Goal: Information Seeking & Learning: Learn about a topic

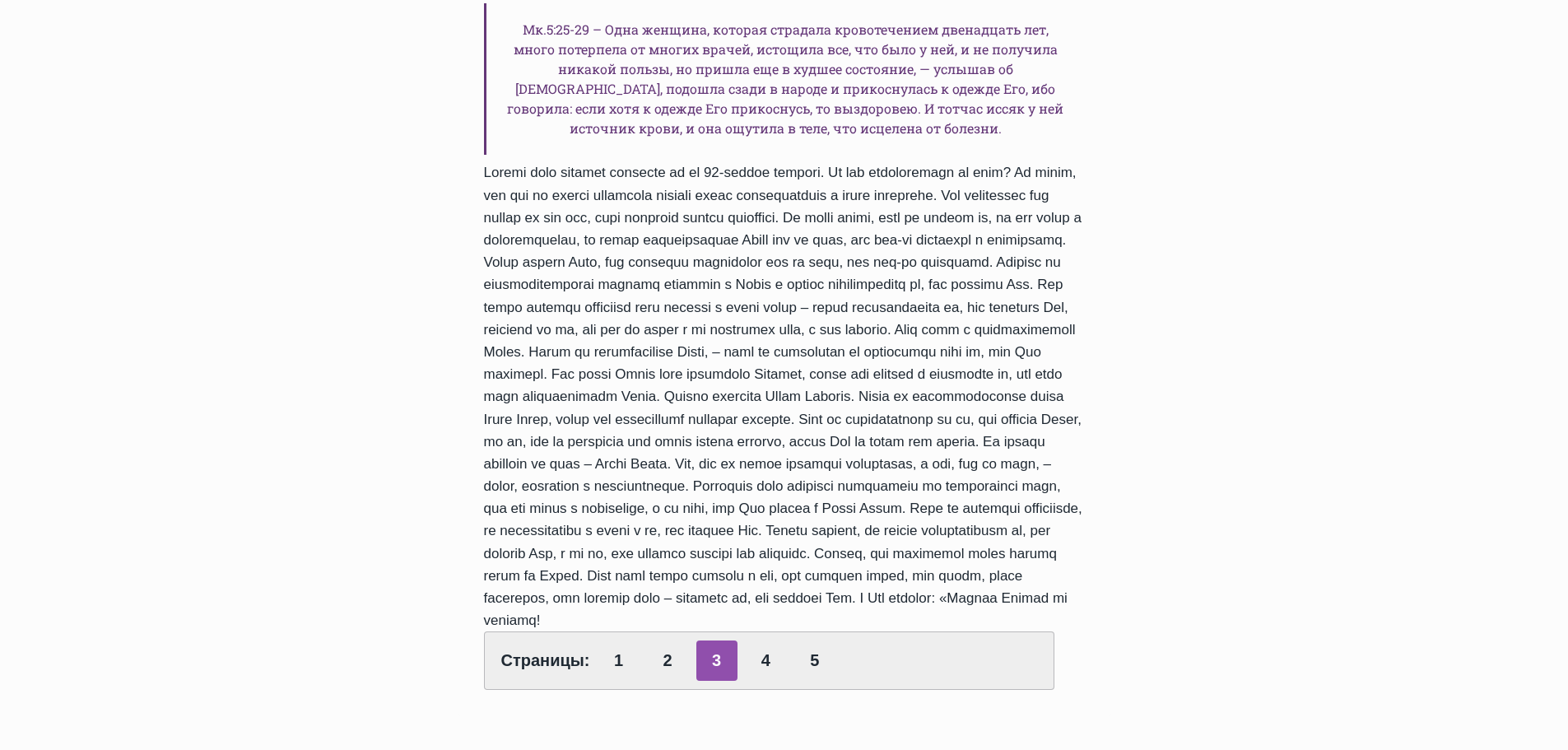
scroll to position [895, 0]
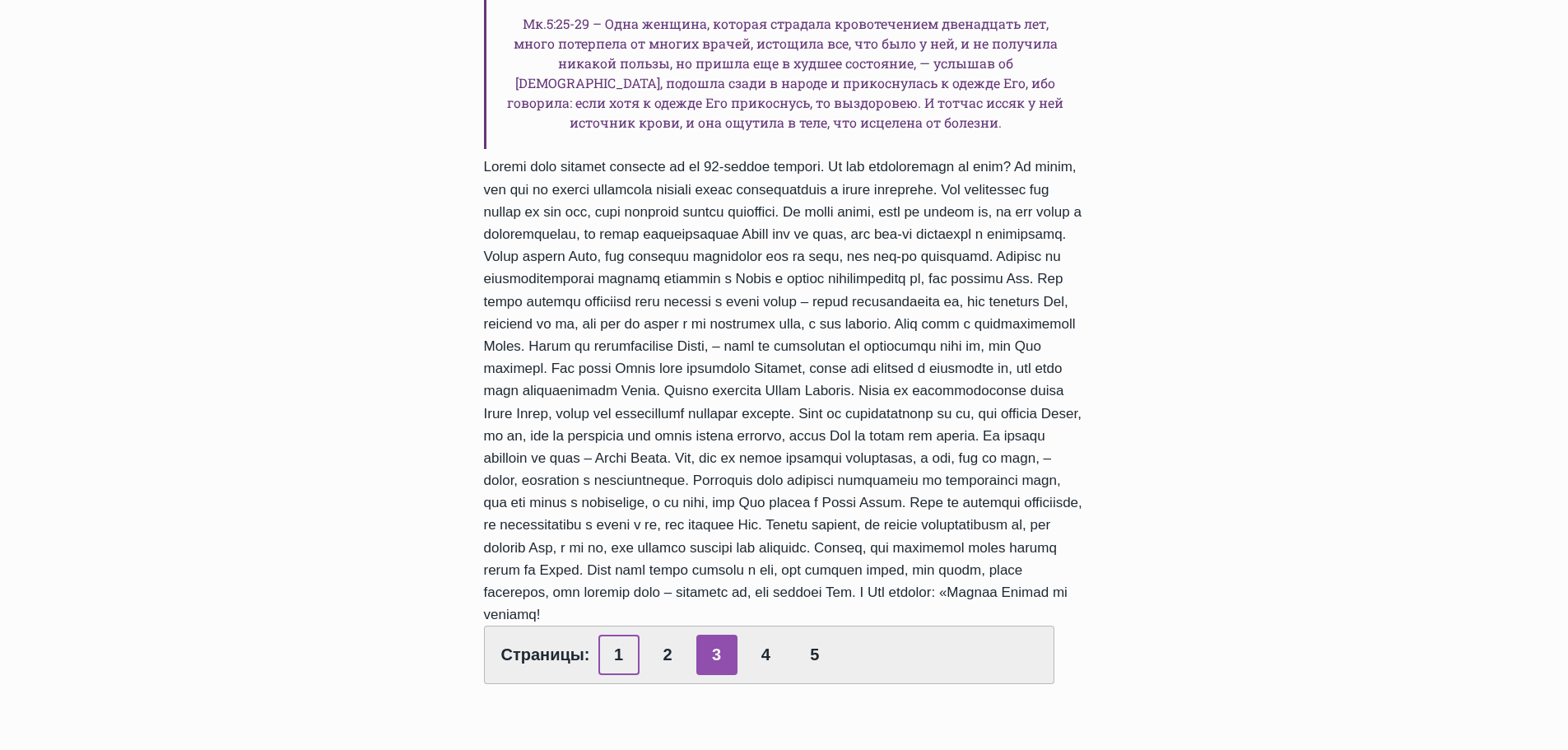
click at [621, 635] on link "1" at bounding box center [620, 655] width 41 height 41
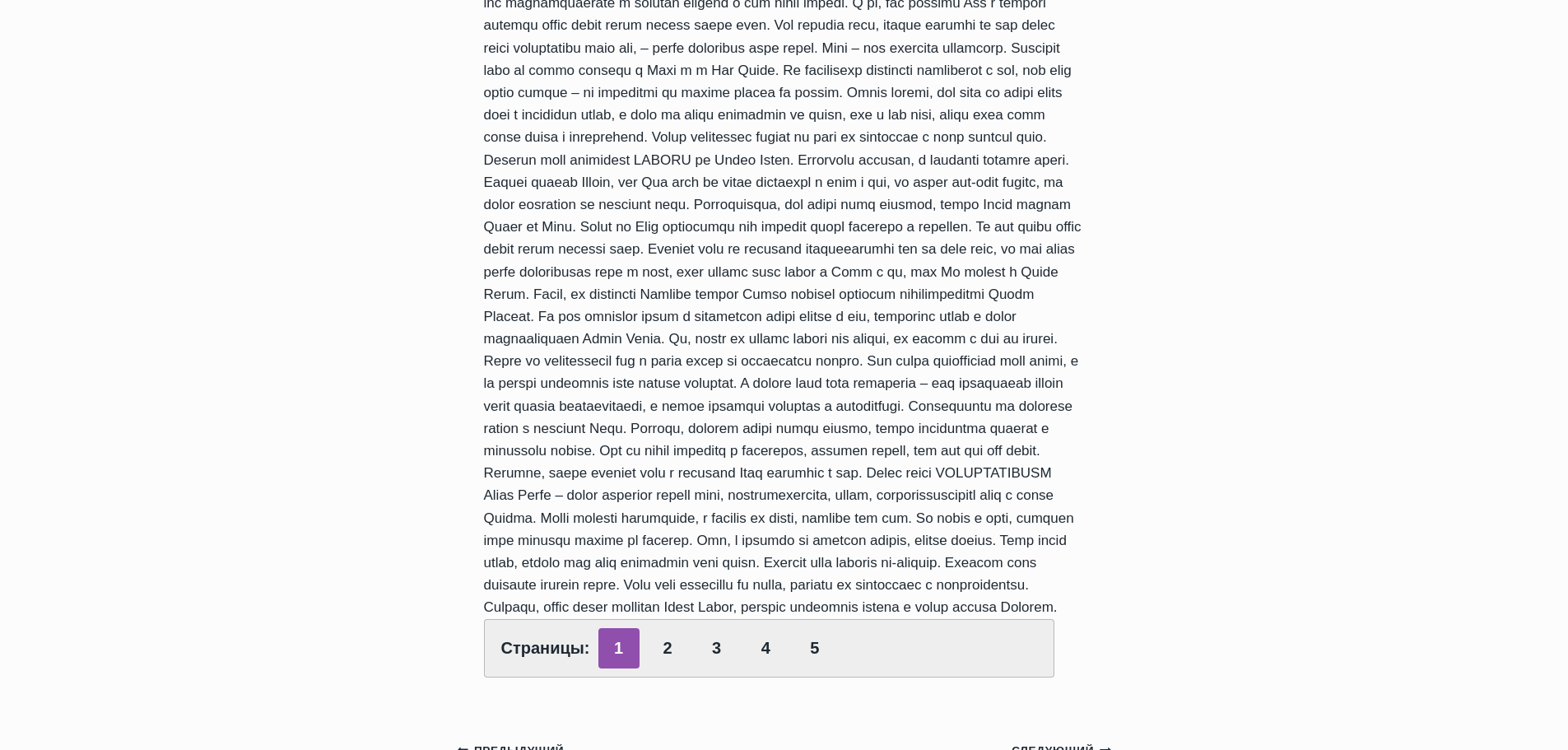
scroll to position [411, 0]
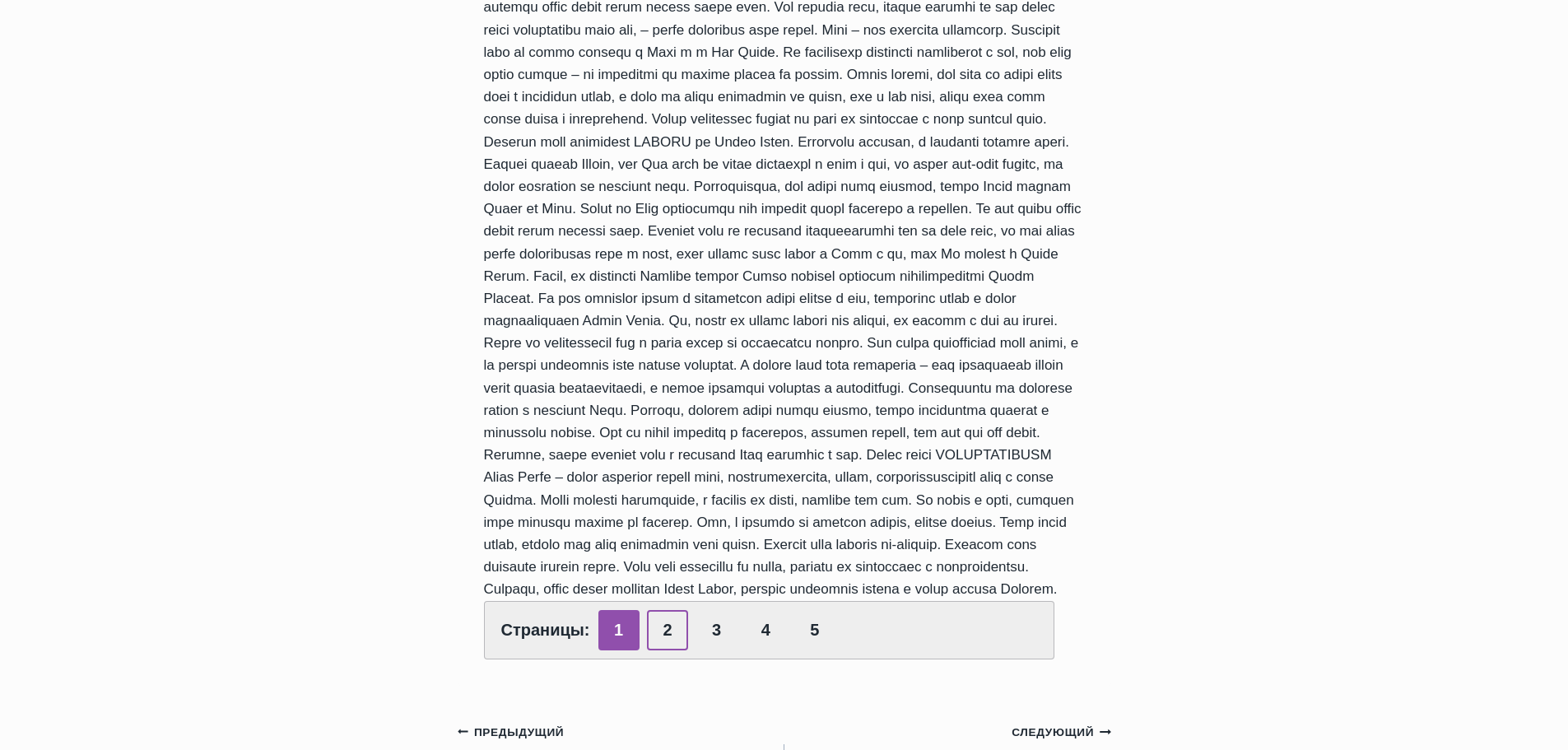
click at [669, 650] on link "2" at bounding box center [667, 629] width 41 height 41
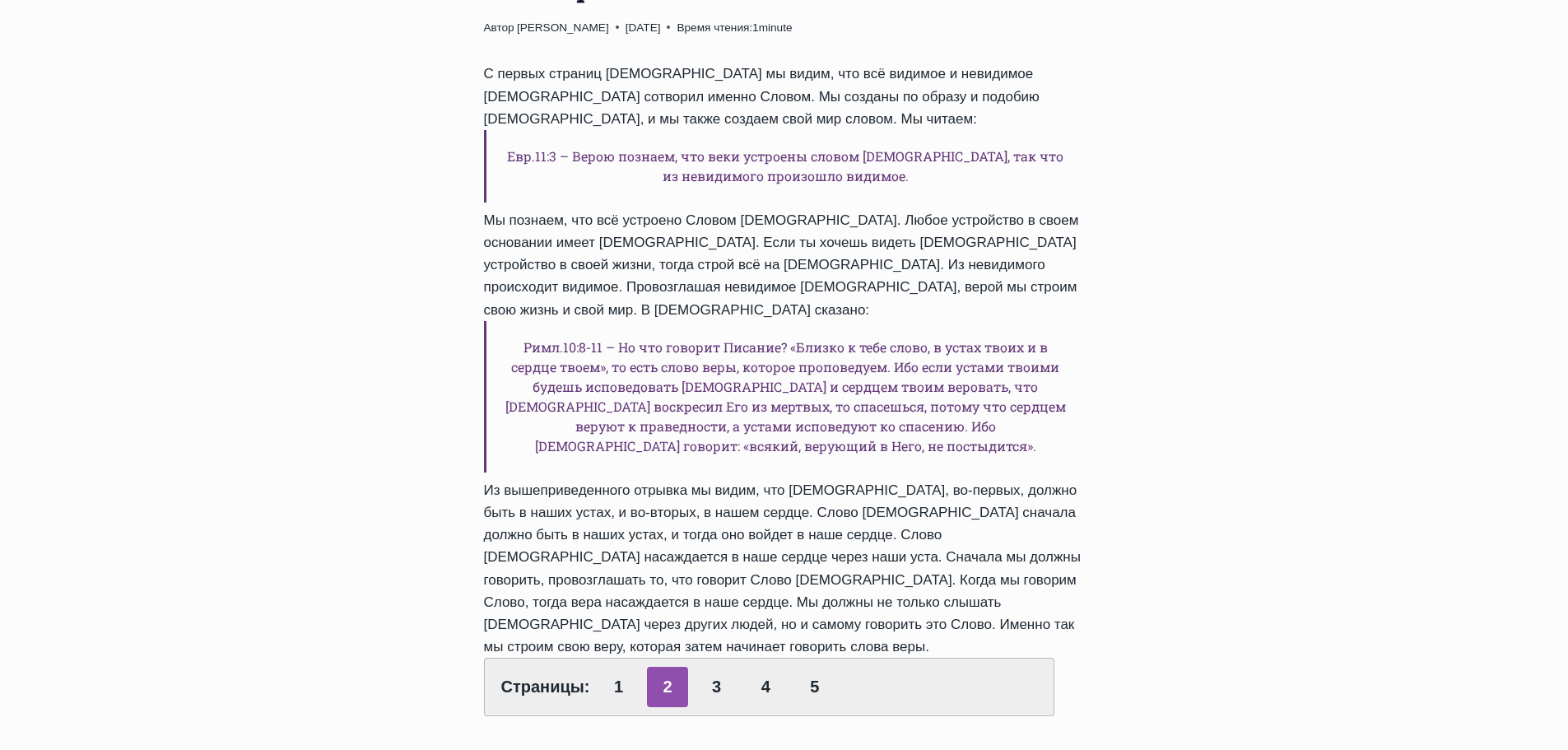
scroll to position [247, 0]
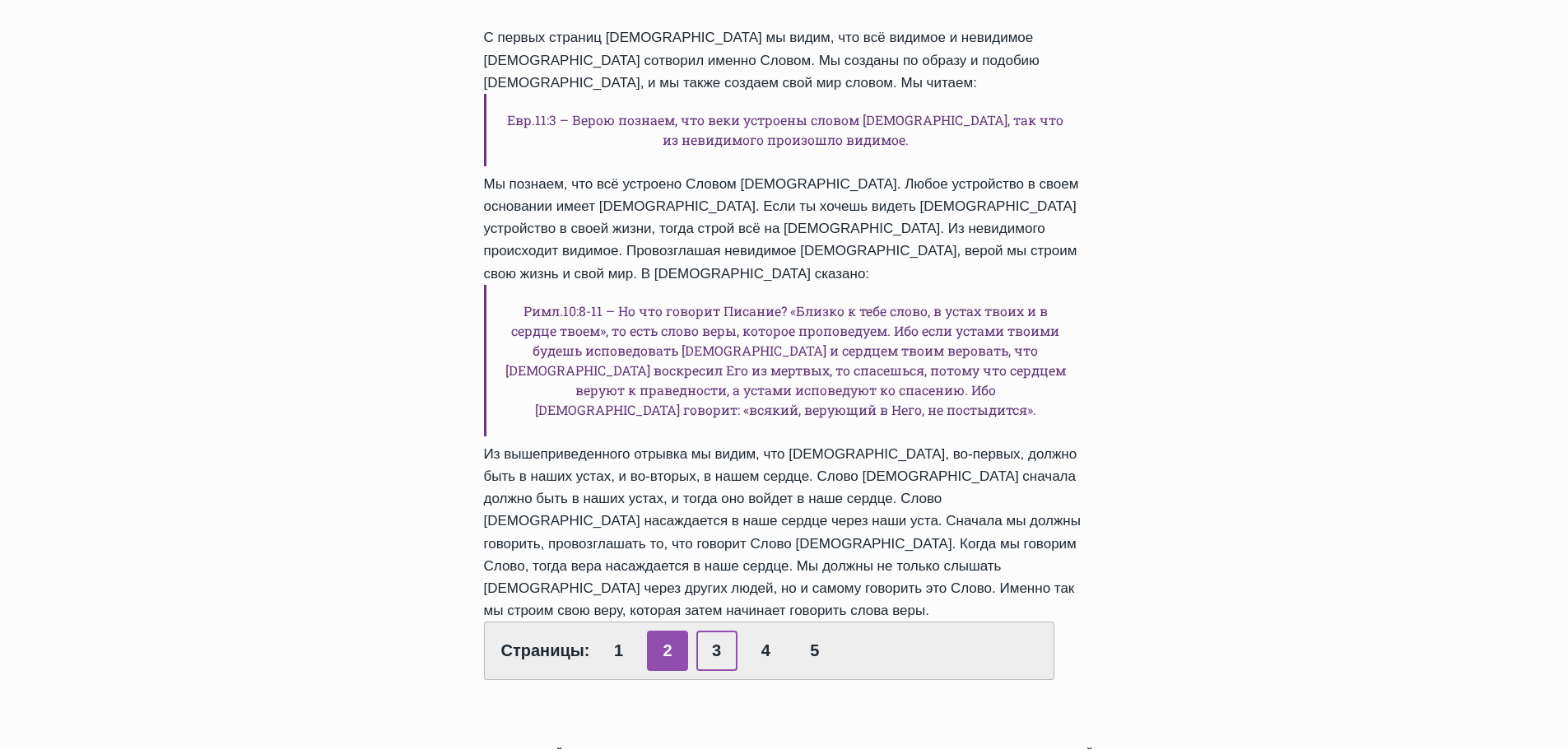
click at [720, 630] on link "3" at bounding box center [717, 650] width 41 height 41
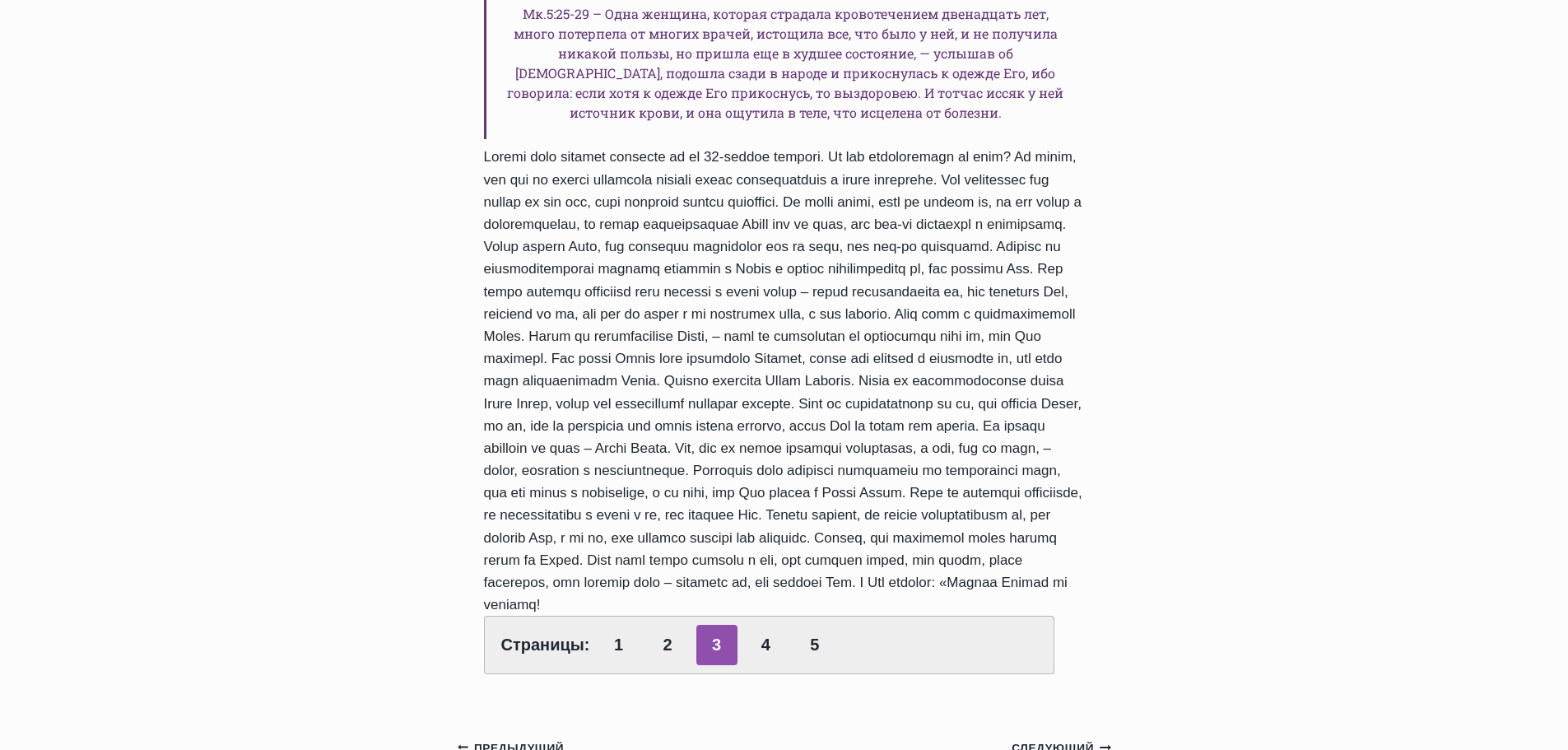
scroll to position [905, 0]
click at [755, 624] on link "4" at bounding box center [766, 644] width 41 height 41
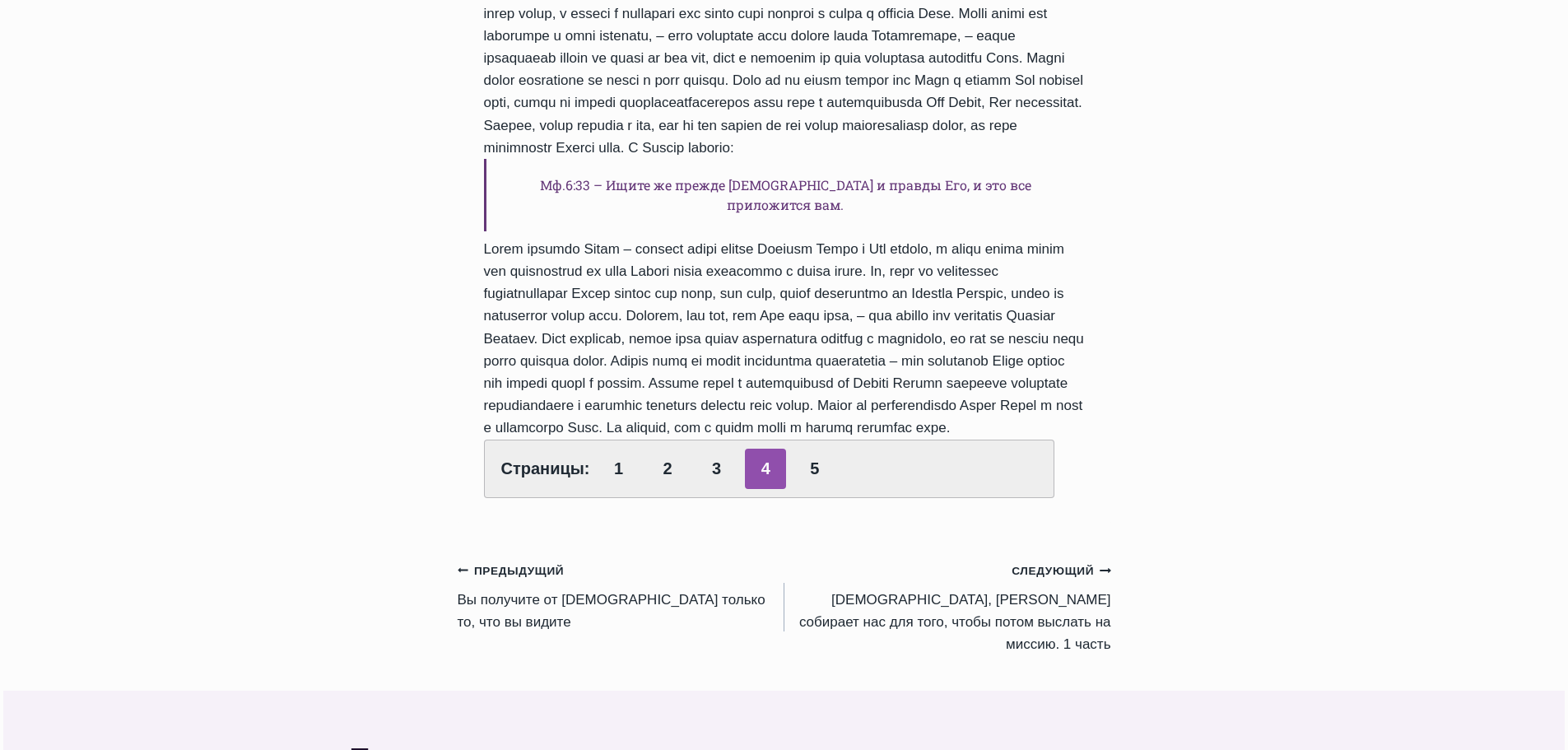
scroll to position [576, 0]
